Goal: Task Accomplishment & Management: Complete application form

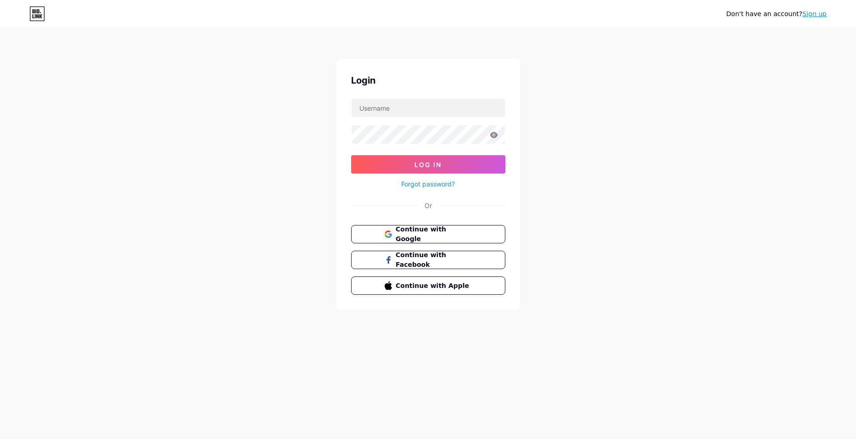
click at [473, 234] on button "Continue with Google" at bounding box center [428, 234] width 154 height 18
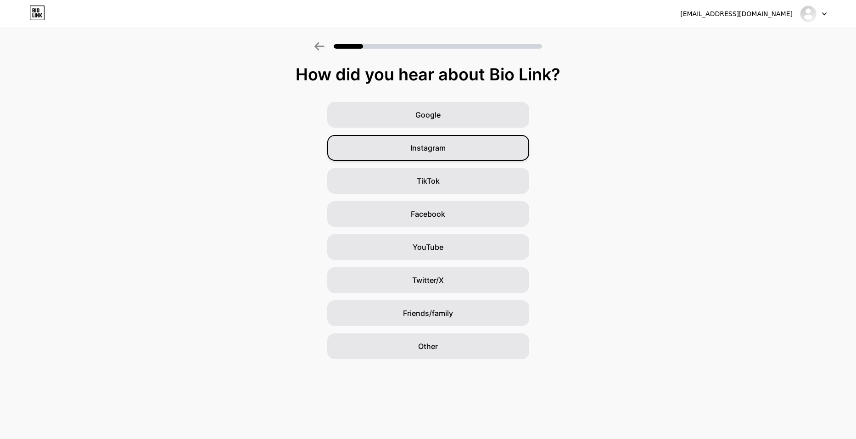
click at [425, 145] on span "Instagram" at bounding box center [427, 147] width 35 height 11
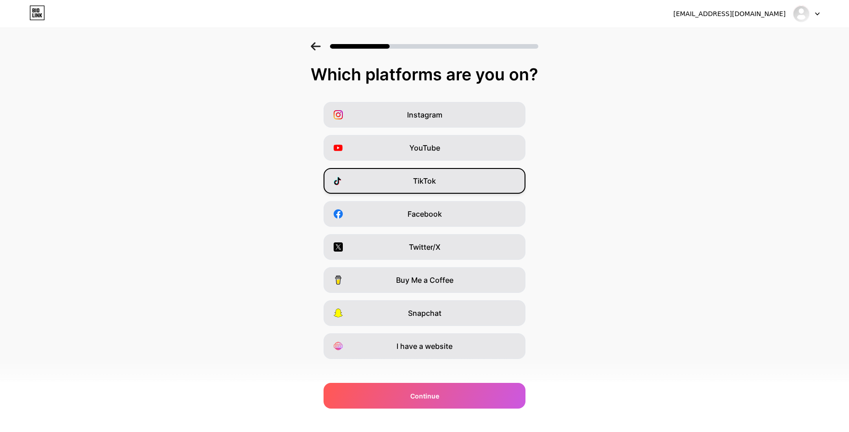
click at [436, 179] on span "TikTok" at bounding box center [424, 180] width 23 height 11
click at [432, 113] on span "Instagram" at bounding box center [424, 114] width 35 height 11
click at [321, 50] on icon at bounding box center [316, 46] width 10 height 8
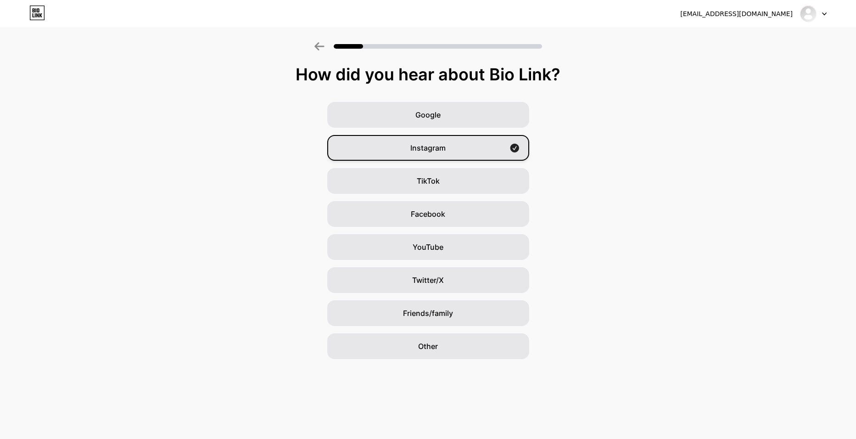
click at [443, 146] on span "Instagram" at bounding box center [427, 147] width 35 height 11
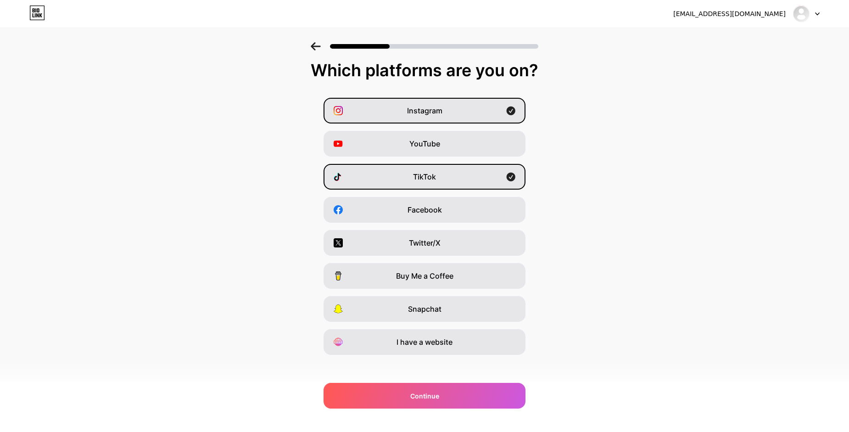
scroll to position [10, 0]
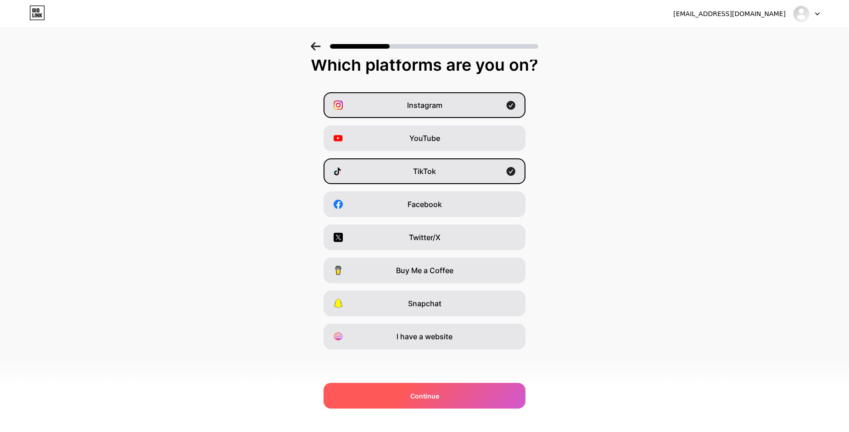
click at [430, 397] on span "Continue" at bounding box center [424, 396] width 29 height 10
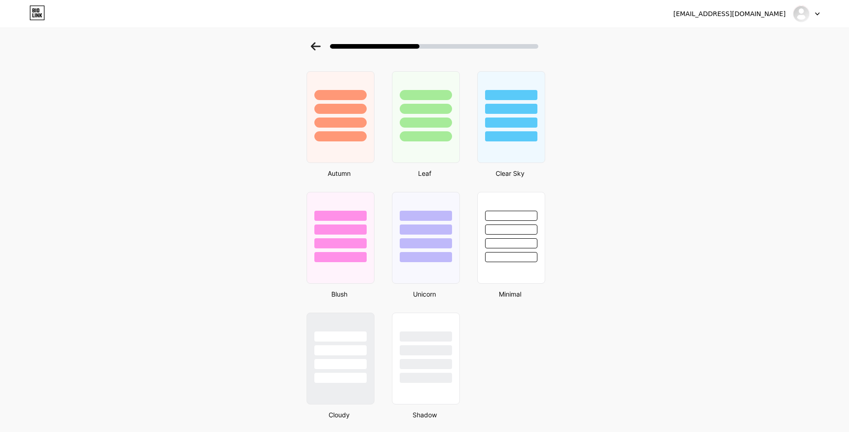
scroll to position [661, 0]
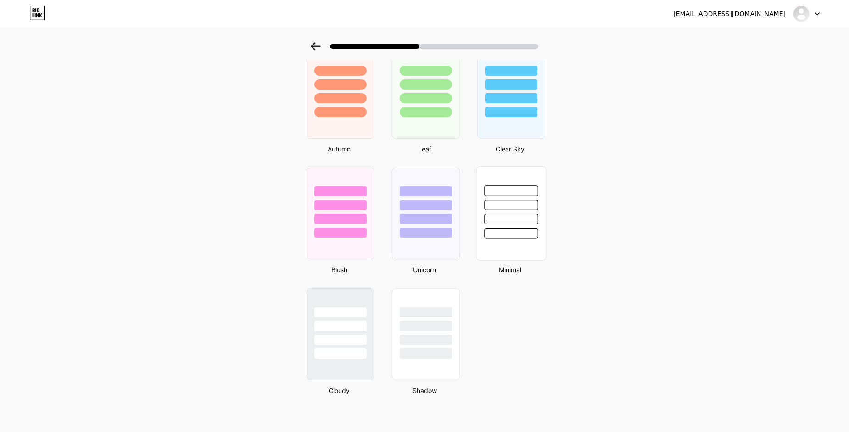
click at [522, 246] on div at bounding box center [511, 213] width 70 height 95
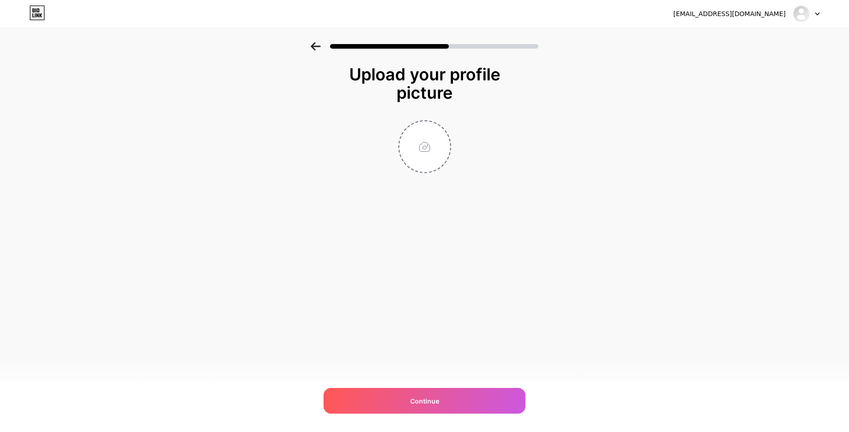
scroll to position [0, 0]
click at [426, 150] on input "file" at bounding box center [427, 146] width 51 height 51
click at [428, 147] on input "file" at bounding box center [427, 146] width 51 height 51
type input "C:\fakepath\PC.jpg"
click at [318, 49] on icon at bounding box center [319, 46] width 10 height 8
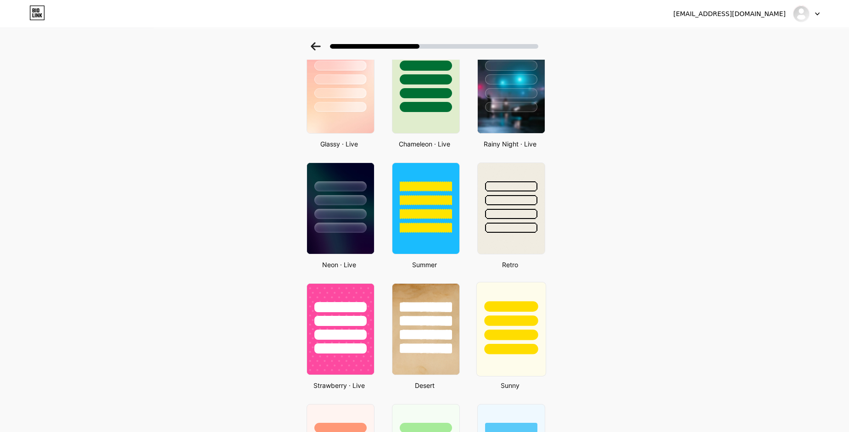
scroll to position [275, 0]
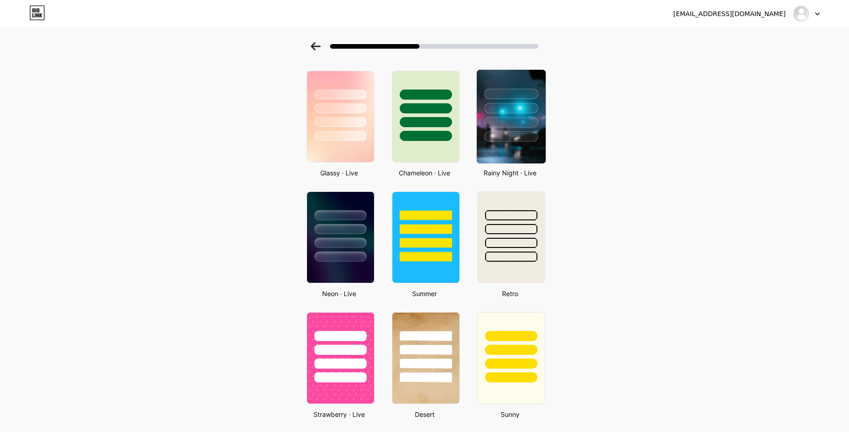
click at [516, 147] on img at bounding box center [511, 117] width 69 height 94
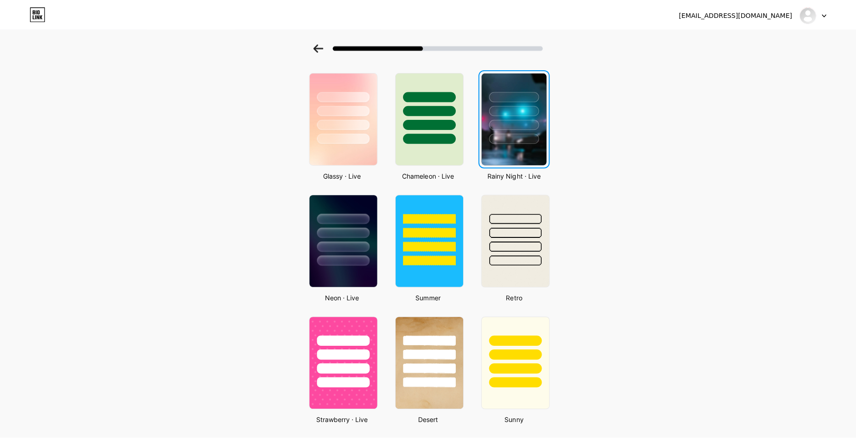
scroll to position [0, 0]
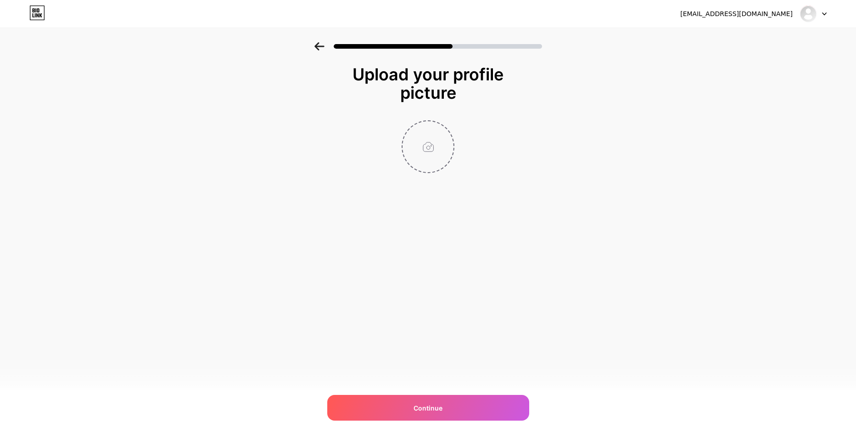
click at [451, 139] on input "file" at bounding box center [427, 146] width 51 height 51
click at [419, 145] on input "file" at bounding box center [427, 146] width 51 height 51
click at [435, 150] on input "file" at bounding box center [427, 146] width 51 height 51
type input "C:\fakepath\LOGO.jpg"
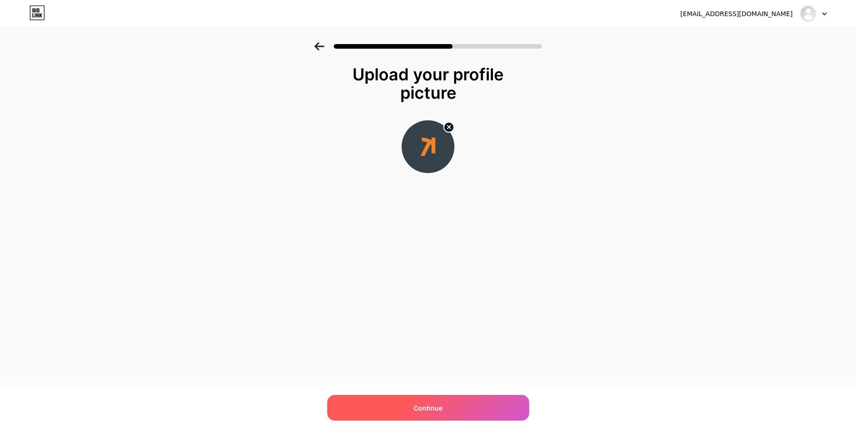
click at [446, 412] on div "Continue" at bounding box center [428, 408] width 202 height 26
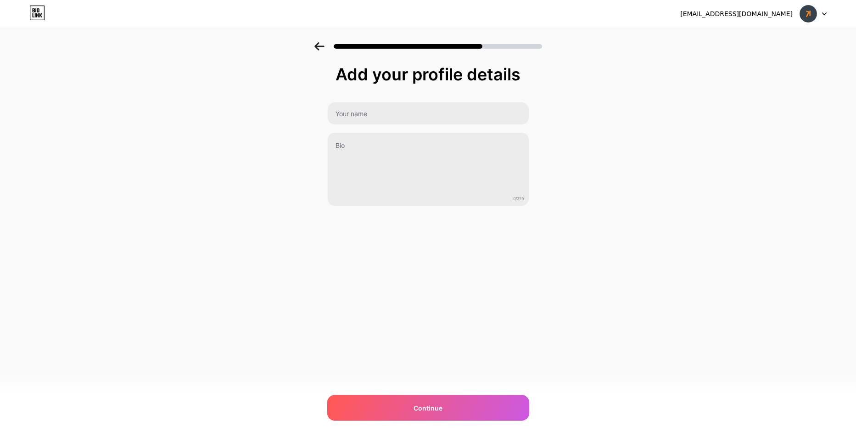
click at [410, 100] on div "Add your profile details 0/255 Continue Error" at bounding box center [428, 135] width 202 height 141
click at [428, 109] on input "text" at bounding box center [428, 113] width 201 height 22
type input "KRIZ"
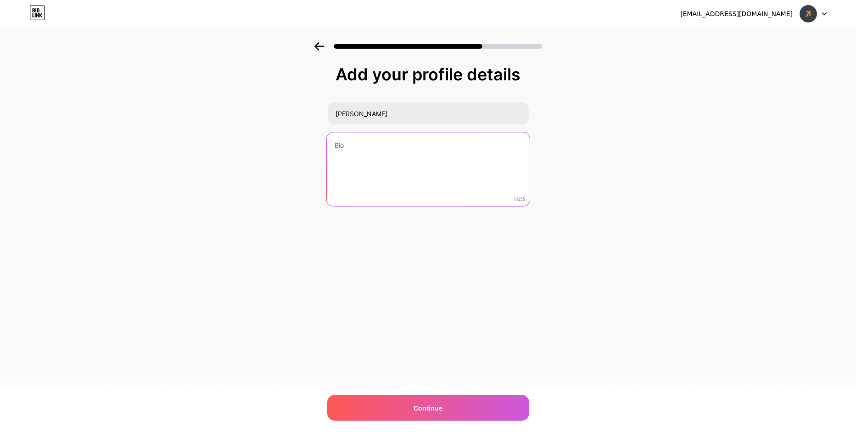
click at [416, 152] on textarea at bounding box center [427, 169] width 203 height 75
type textarea "B"
type textarea "H"
drag, startPoint x: 368, startPoint y: 159, endPoint x: 366, endPoint y: 144, distance: 15.8
click at [368, 158] on textarea "DISE" at bounding box center [427, 169] width 203 height 75
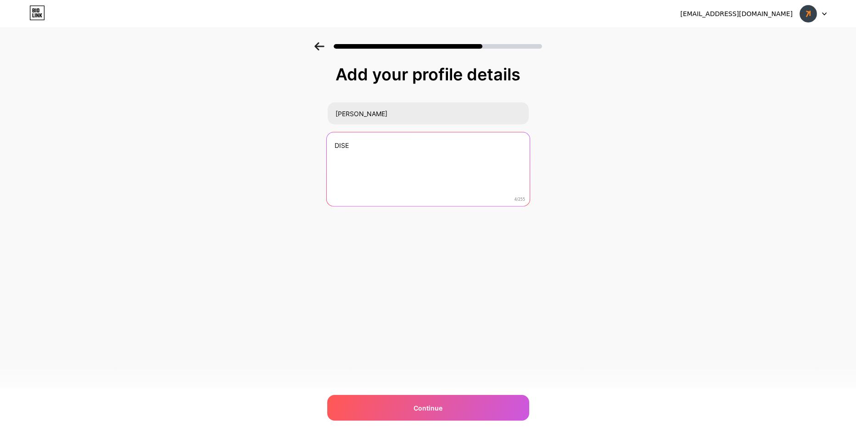
drag, startPoint x: 362, startPoint y: 144, endPoint x: 325, endPoint y: 143, distance: 37.2
click at [325, 143] on div "Add your profile details KRIZ DISE 4/255 Continue Error" at bounding box center [428, 147] width 856 height 210
paste textarea "branding / Diseño / VIDEO"
drag, startPoint x: 395, startPoint y: 147, endPoint x: 424, endPoint y: 150, distance: 30.0
click at [424, 150] on textarea "branding / Diseño / VIDEO" at bounding box center [427, 169] width 203 height 75
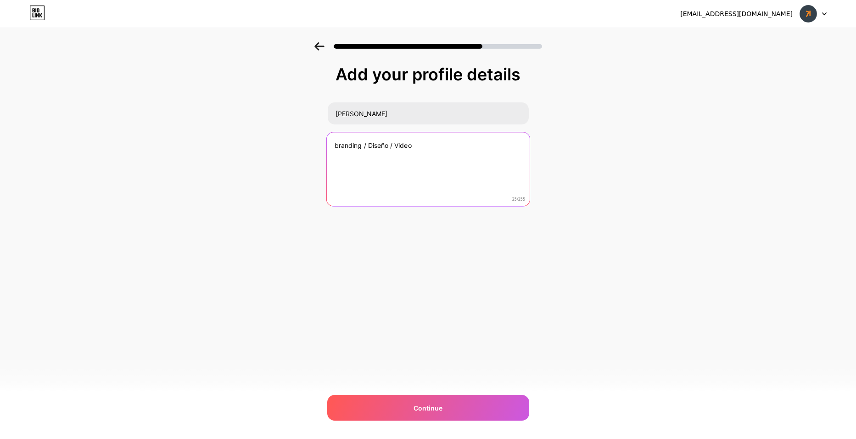
drag, startPoint x: 337, startPoint y: 146, endPoint x: 332, endPoint y: 148, distance: 5.2
click at [332, 148] on textarea "branding / Diseño / Video" at bounding box center [427, 169] width 203 height 75
click at [441, 188] on textarea "Branding / Diseño / Video" at bounding box center [427, 169] width 203 height 75
type textarea "Branding / Diseño / Video"
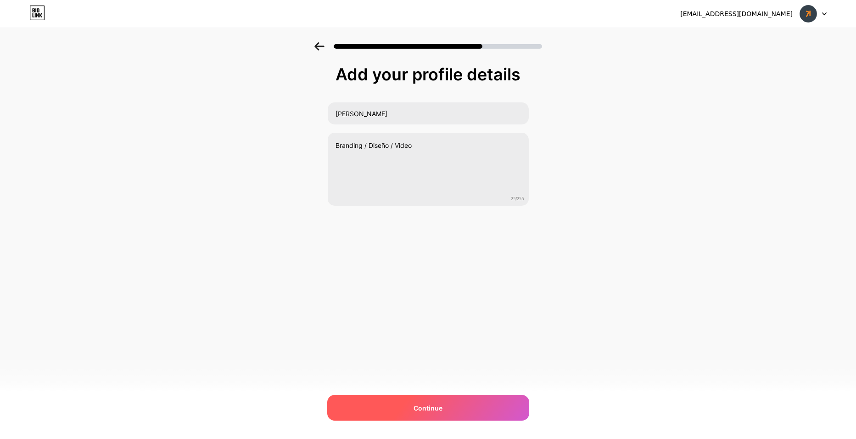
click at [464, 402] on div "Continue" at bounding box center [428, 408] width 202 height 26
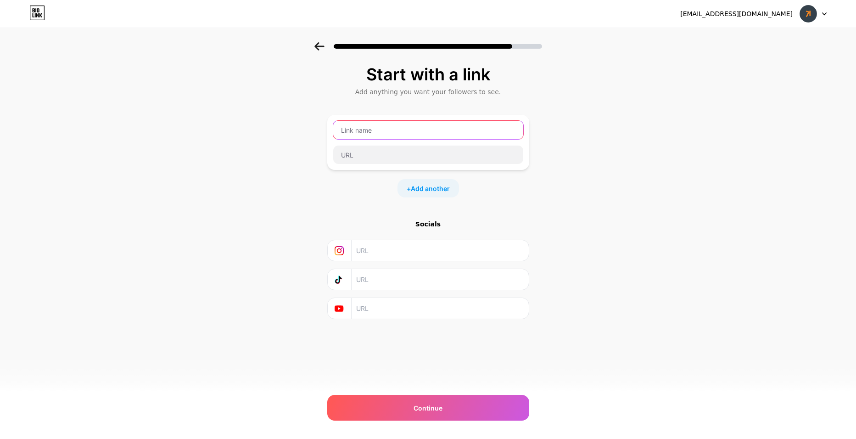
click at [392, 132] on input "text" at bounding box center [428, 130] width 190 height 18
click at [351, 198] on div "Start with a link Add anything you want your followers to see. + Add another So…" at bounding box center [428, 192] width 202 height 254
click at [394, 248] on input "text" at bounding box center [439, 250] width 167 height 21
click at [374, 254] on input "text" at bounding box center [439, 250] width 167 height 21
paste input "https://www.instagram.com/krizdesing?utm_source=ig_web_button_share_sheet&igsh=…"
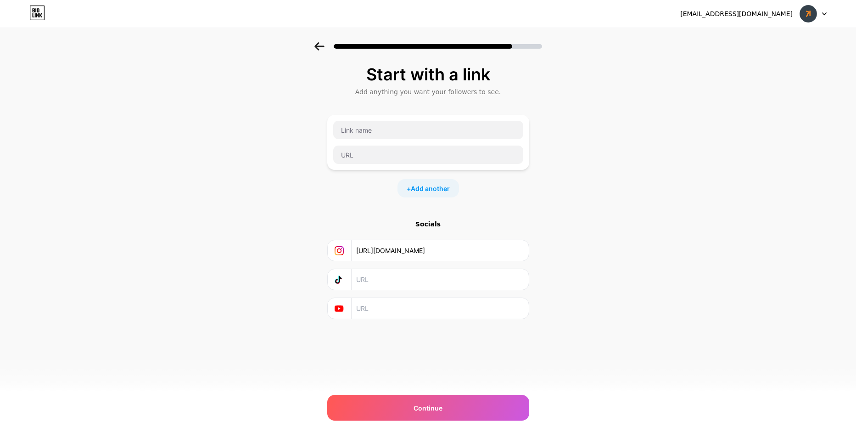
scroll to position [0, 161]
type input "https://www.instagram.com/krizdesing?utm_source=ig_web_button_share_sheet&igsh=…"
click at [423, 275] on input "text" at bounding box center [439, 279] width 167 height 21
click at [373, 281] on input "text" at bounding box center [439, 279] width 167 height 21
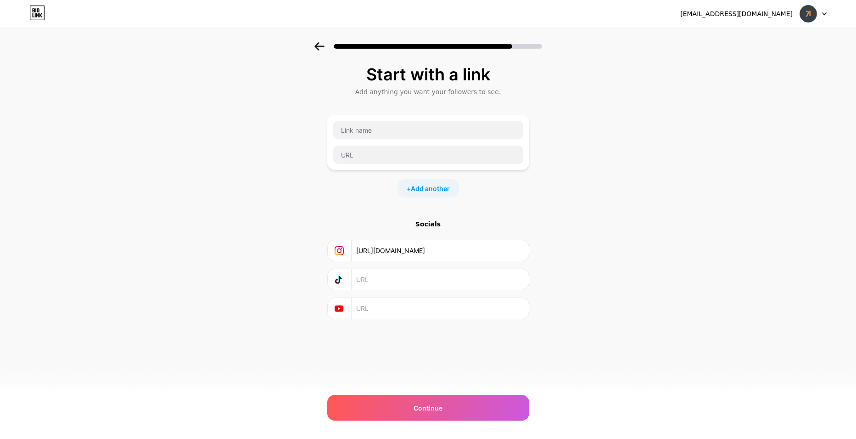
paste input "https://www.tiktok.com/@krisdesing8?is_from_webapp=1&sender_device=pc"
type input "https://www.tiktok.com/@krisdesing8?is_from_webapp=1&sender_device=pc"
click at [433, 131] on input "text" at bounding box center [428, 130] width 190 height 18
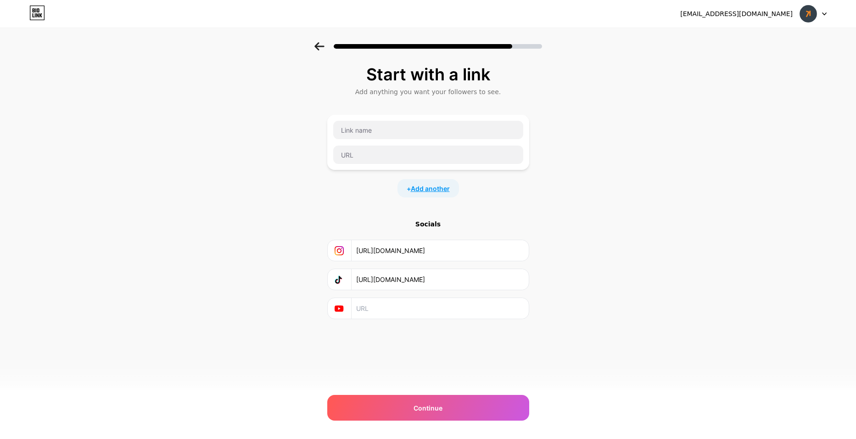
click at [440, 189] on span "Add another" at bounding box center [430, 189] width 39 height 10
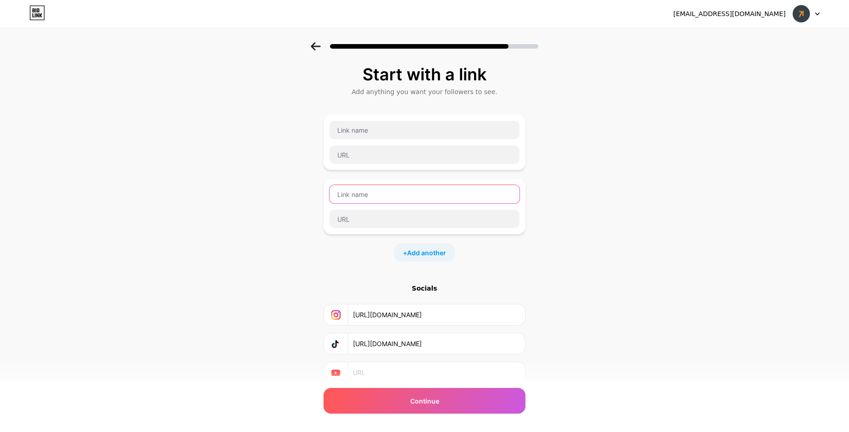
click at [431, 188] on input "text" at bounding box center [424, 194] width 190 height 18
type input "w"
type input "WatsAp"
drag, startPoint x: 365, startPoint y: 198, endPoint x: 325, endPoint y: 196, distance: 40.0
click at [325, 196] on div "Start with a link Add anything you want your followers to see. WatsAp + Add ano…" at bounding box center [424, 235] width 849 height 387
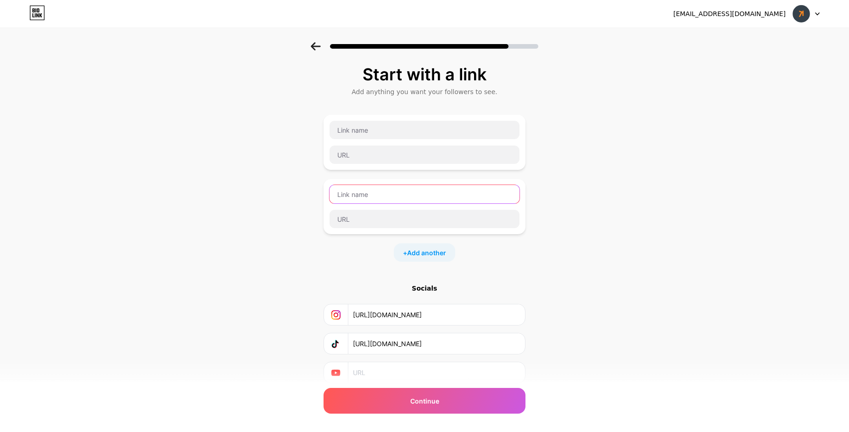
paste input "WhatsApp"
type input "WhatsApp"
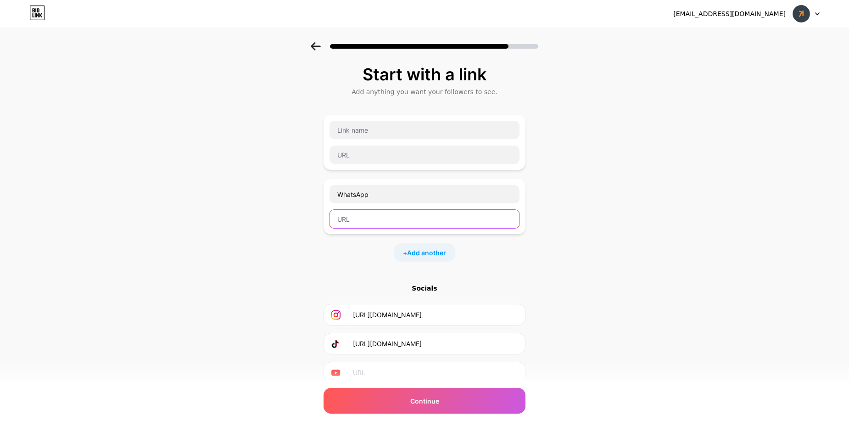
click at [367, 214] on input "text" at bounding box center [424, 219] width 190 height 18
click at [379, 221] on input "text" at bounding box center [424, 219] width 190 height 18
paste input "https://wa.me/qr/S7OSB5E737V3G1"
type input "https://wa.me/qr/S7OSB5E737V3G1"
click at [587, 258] on div "Start with a link Add anything you want your followers to see. WhatsApp https:/…" at bounding box center [424, 235] width 849 height 387
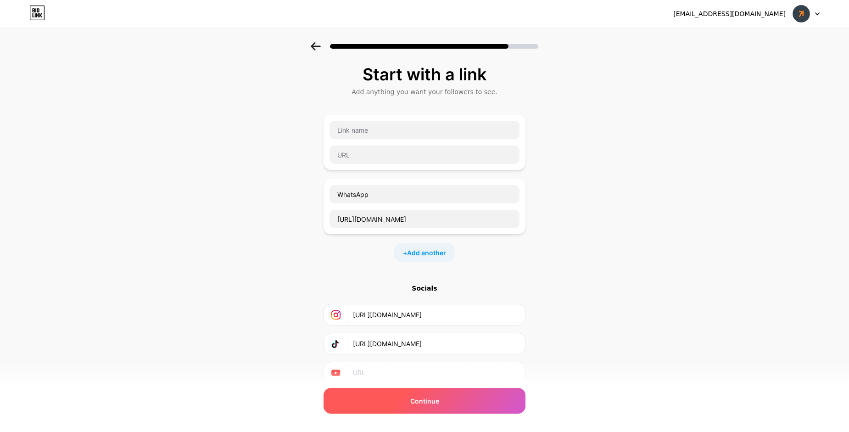
click at [434, 400] on span "Continue" at bounding box center [424, 401] width 29 height 10
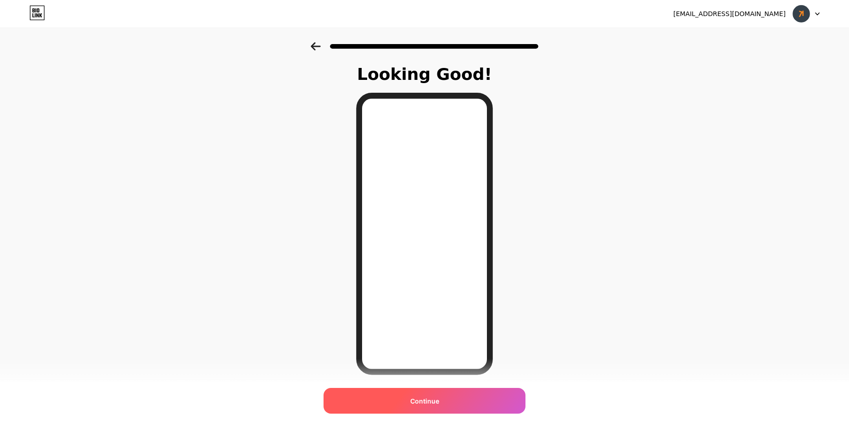
click at [450, 402] on div "Continue" at bounding box center [424, 401] width 202 height 26
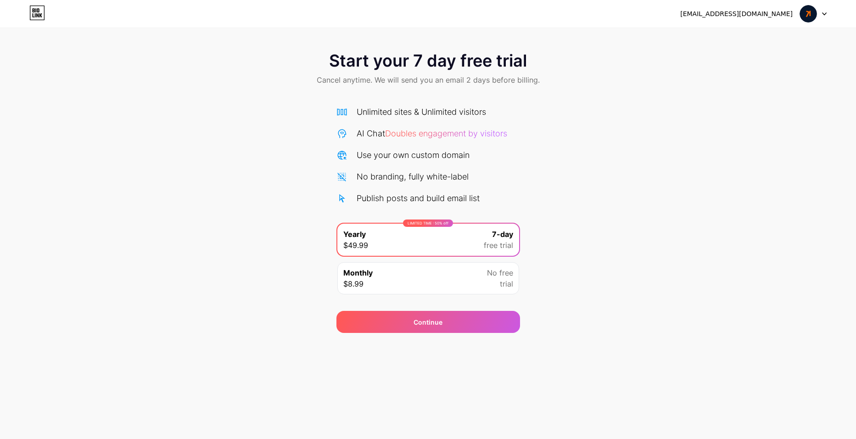
click at [448, 268] on div "Monthly $8.99 No free trial" at bounding box center [428, 278] width 182 height 32
click at [38, 17] on icon at bounding box center [37, 13] width 16 height 15
click at [823, 16] on div at bounding box center [813, 14] width 27 height 17
click at [745, 84] on div "Start your 7 day free trial Cancel anytime. We will send you an email 2 days be…" at bounding box center [428, 69] width 856 height 54
